Goal: Find specific page/section: Find specific page/section

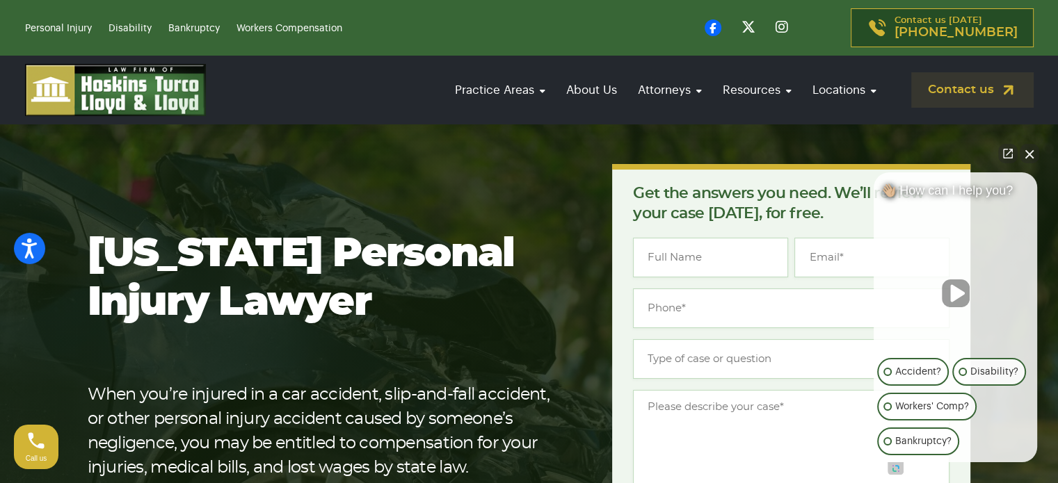
click at [1027, 157] on button "Close Intaker Chat Widget" at bounding box center [1028, 153] width 19 height 19
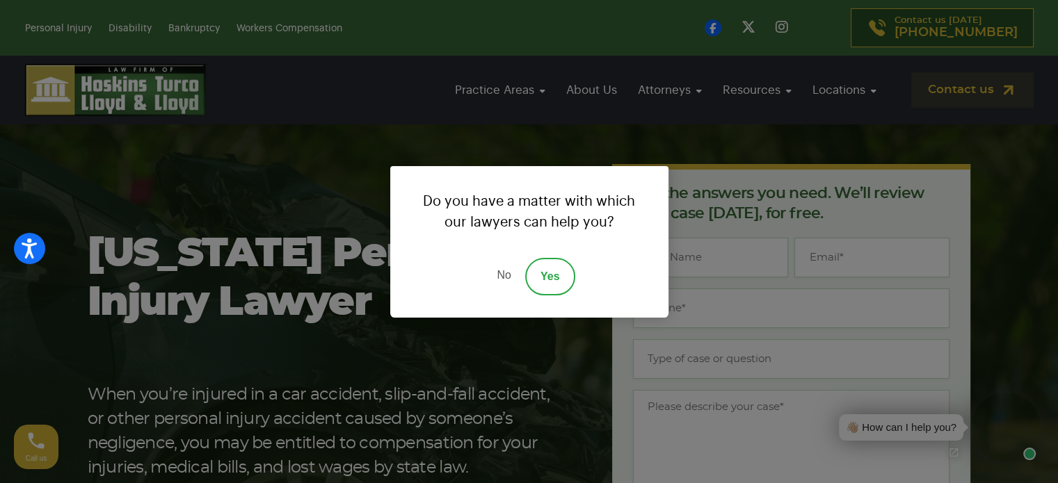
click at [502, 272] on link "No" at bounding box center [504, 277] width 42 height 38
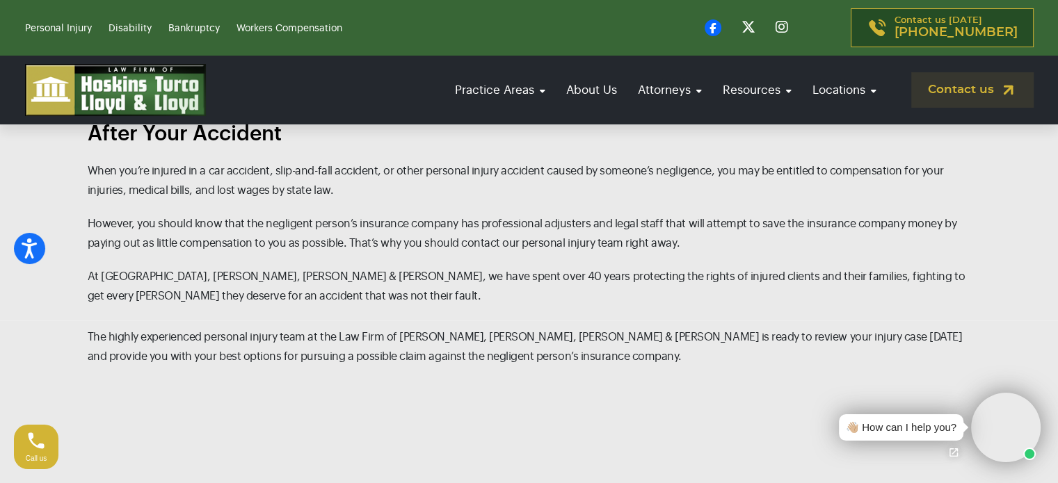
scroll to position [1440, 0]
click at [704, 129] on div "The Florida Personal Injury Attorneys at Hoskins, Turco, Lloyd & Lloyd Will Hel…" at bounding box center [529, 186] width 918 height 242
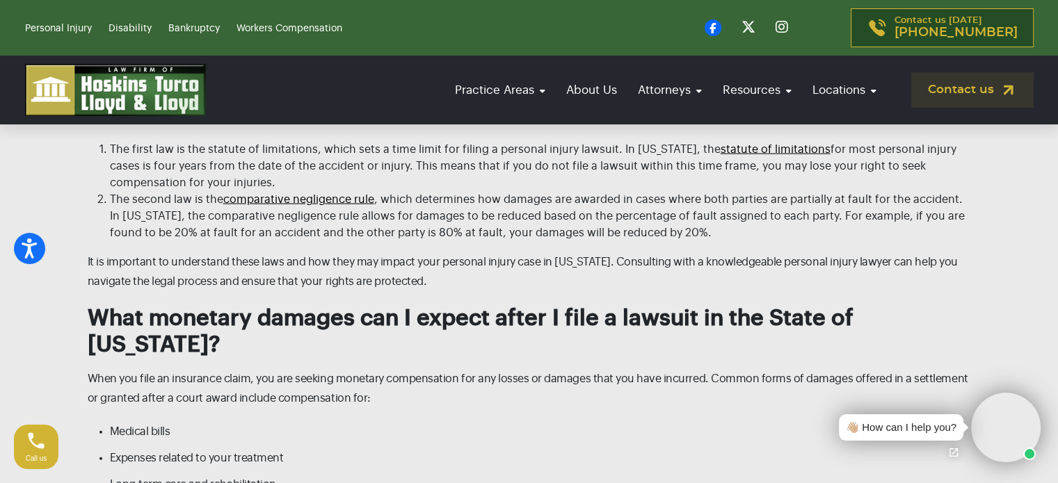
scroll to position [3192, 0]
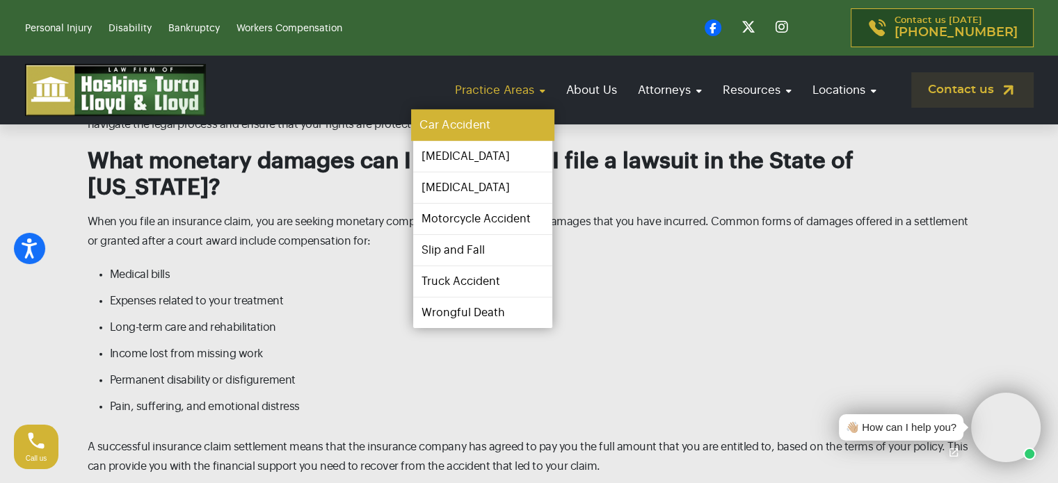
click at [486, 119] on link "Car Accident" at bounding box center [482, 125] width 143 height 31
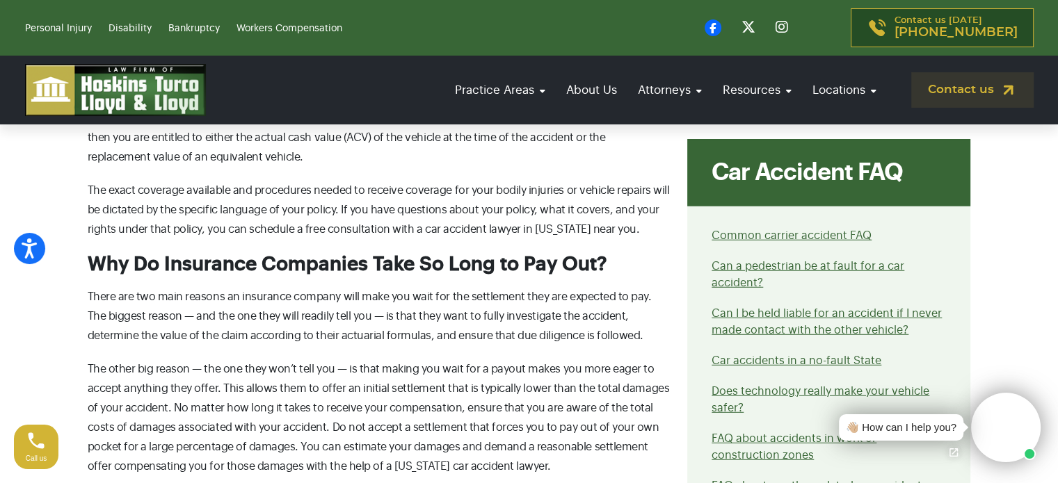
scroll to position [3727, 0]
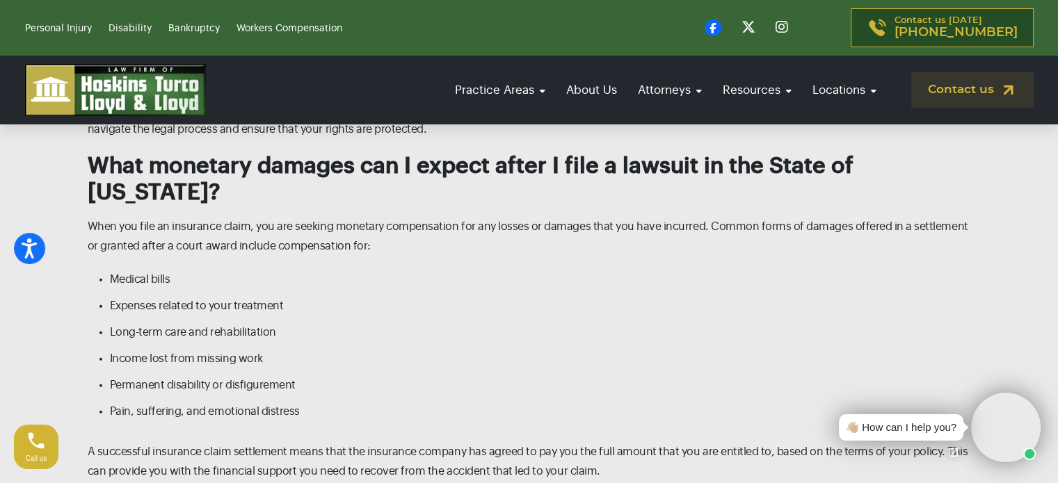
scroll to position [3192, 0]
